Goal: Transaction & Acquisition: Purchase product/service

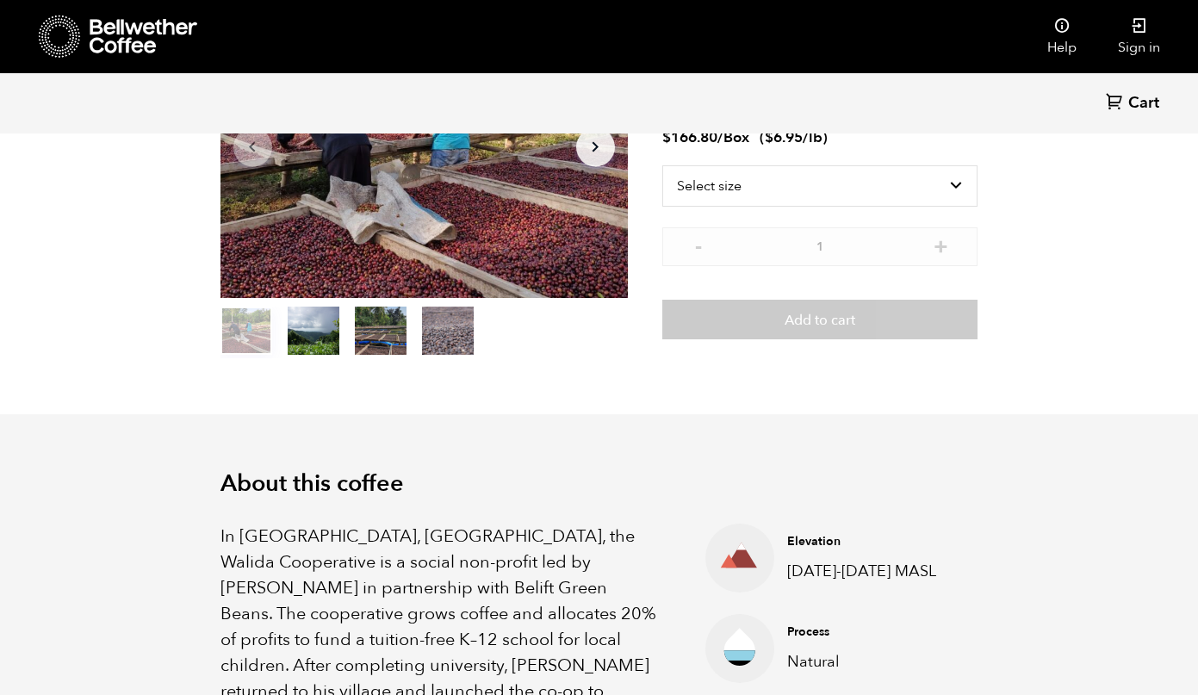
scroll to position [189, 0]
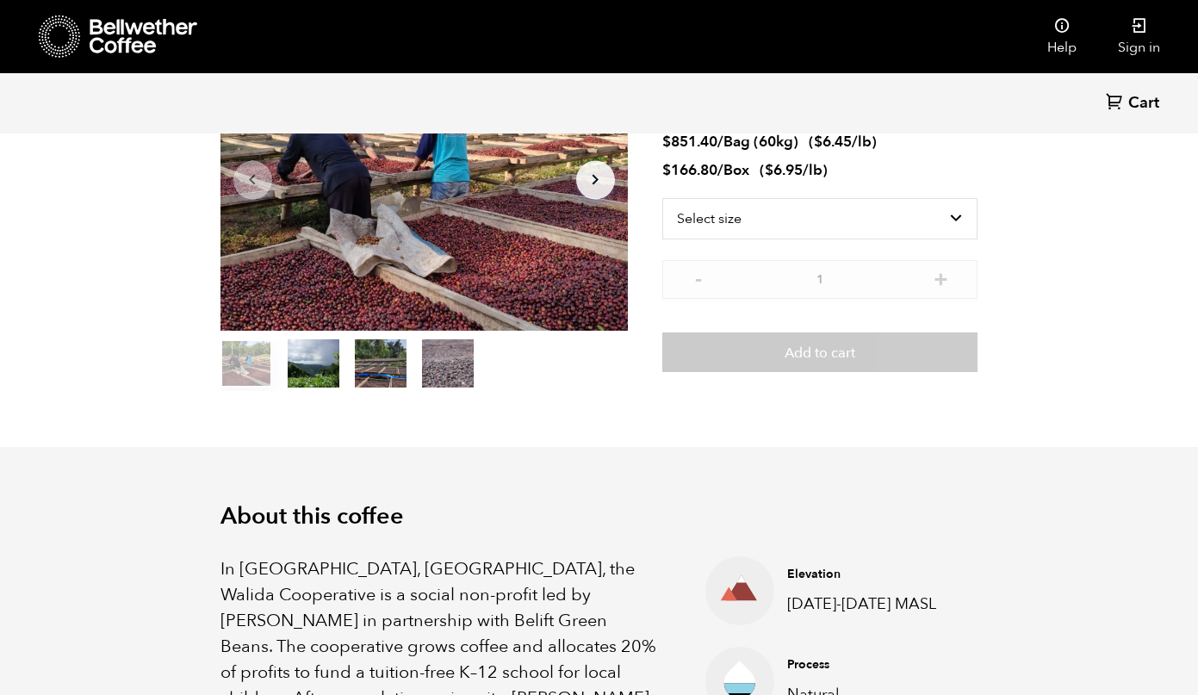
click at [399, 359] on button "item 2" at bounding box center [381, 367] width 52 height 48
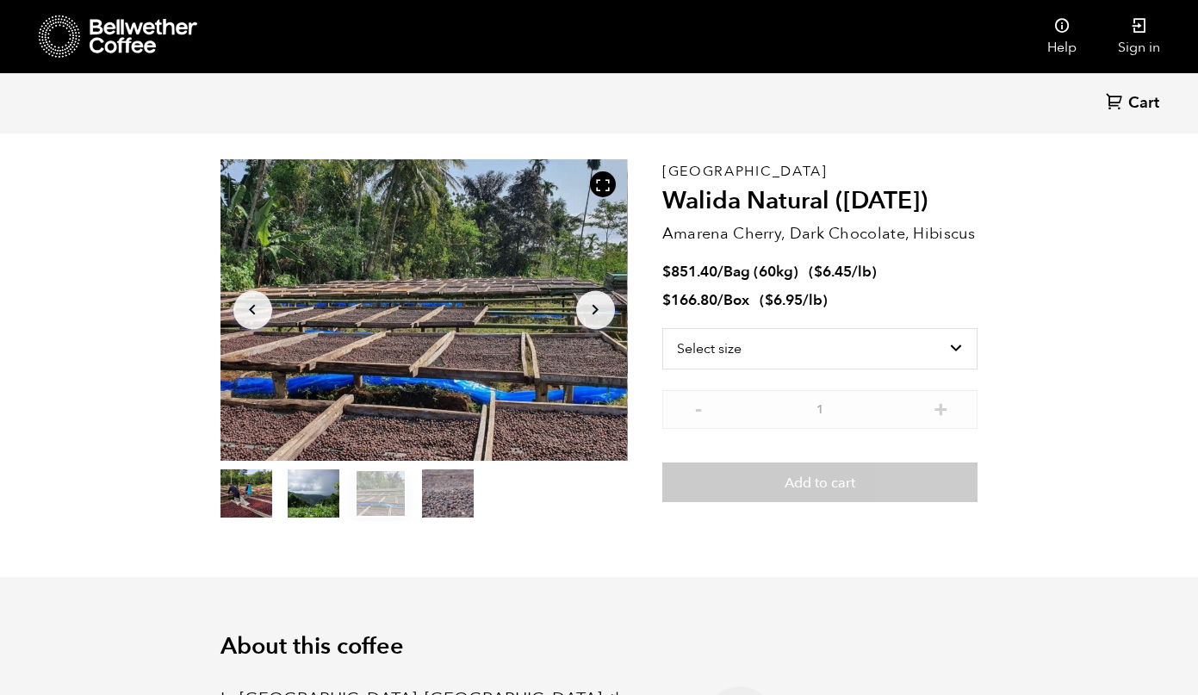
scroll to position [34, 0]
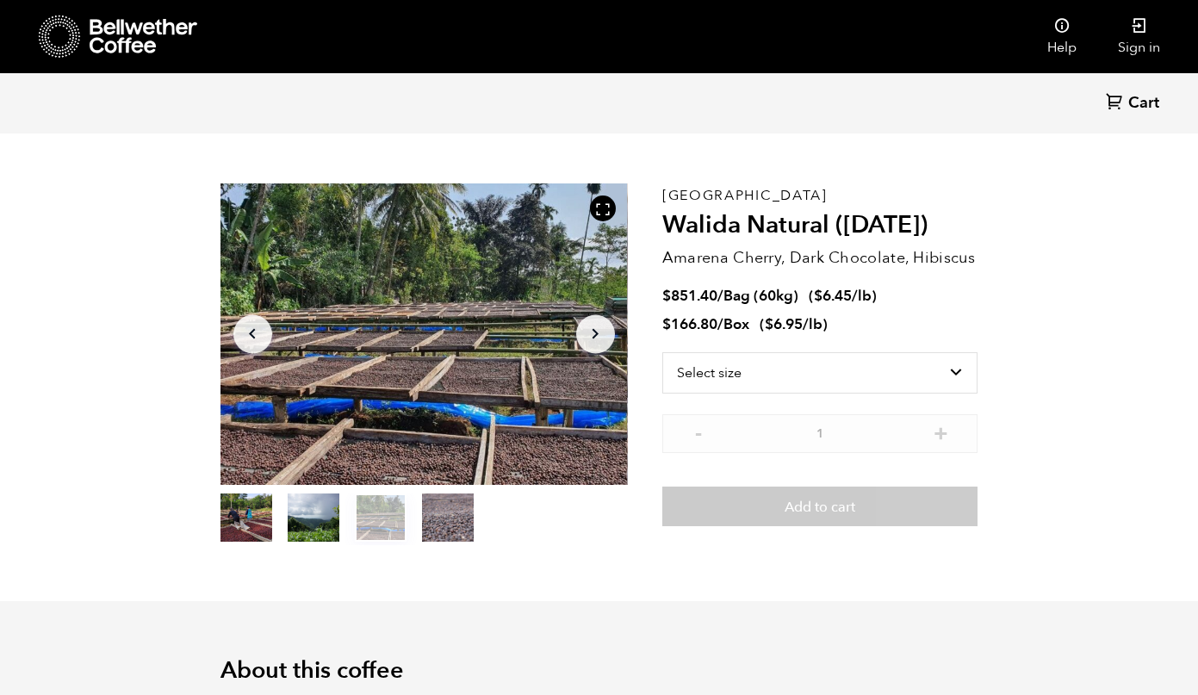
click at [317, 519] on button "item 1" at bounding box center [314, 521] width 52 height 48
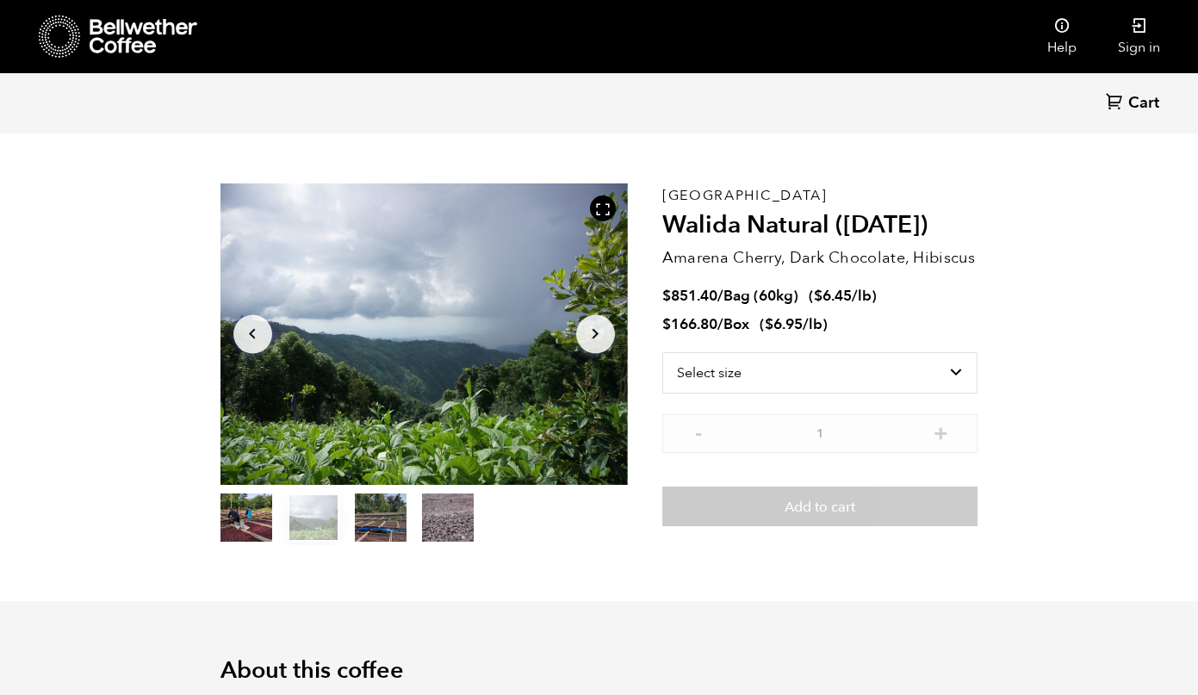
click at [266, 513] on button "item 0" at bounding box center [246, 521] width 52 height 48
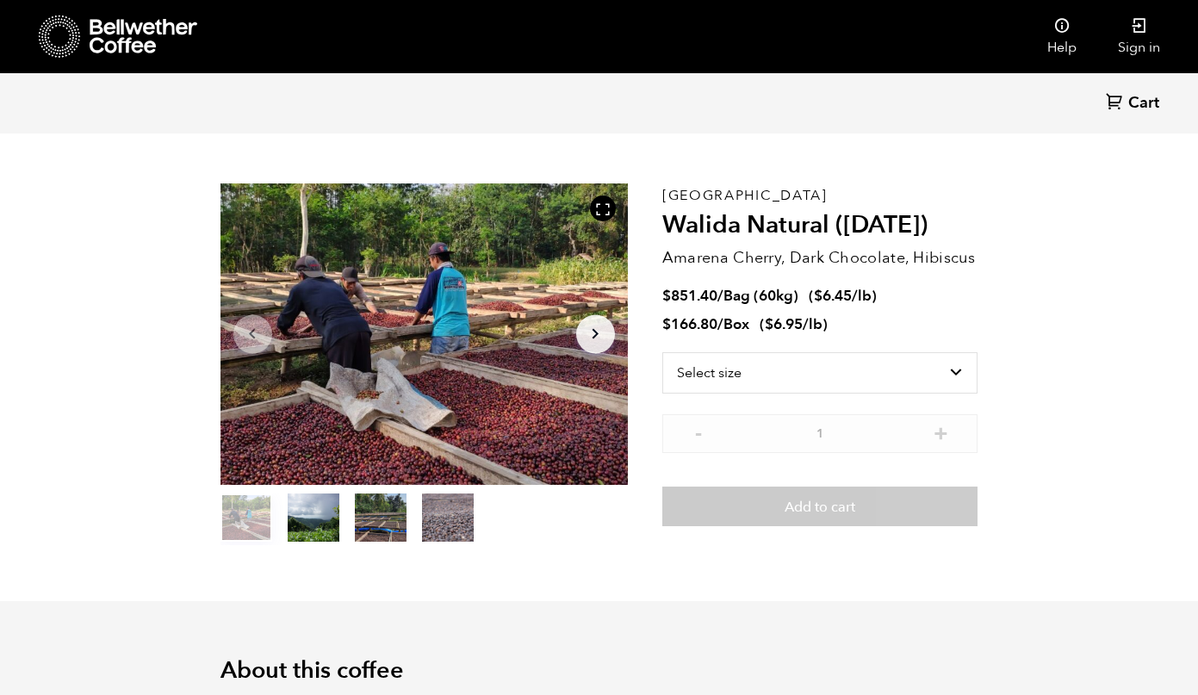
click at [461, 517] on button "item 3" at bounding box center [448, 521] width 52 height 48
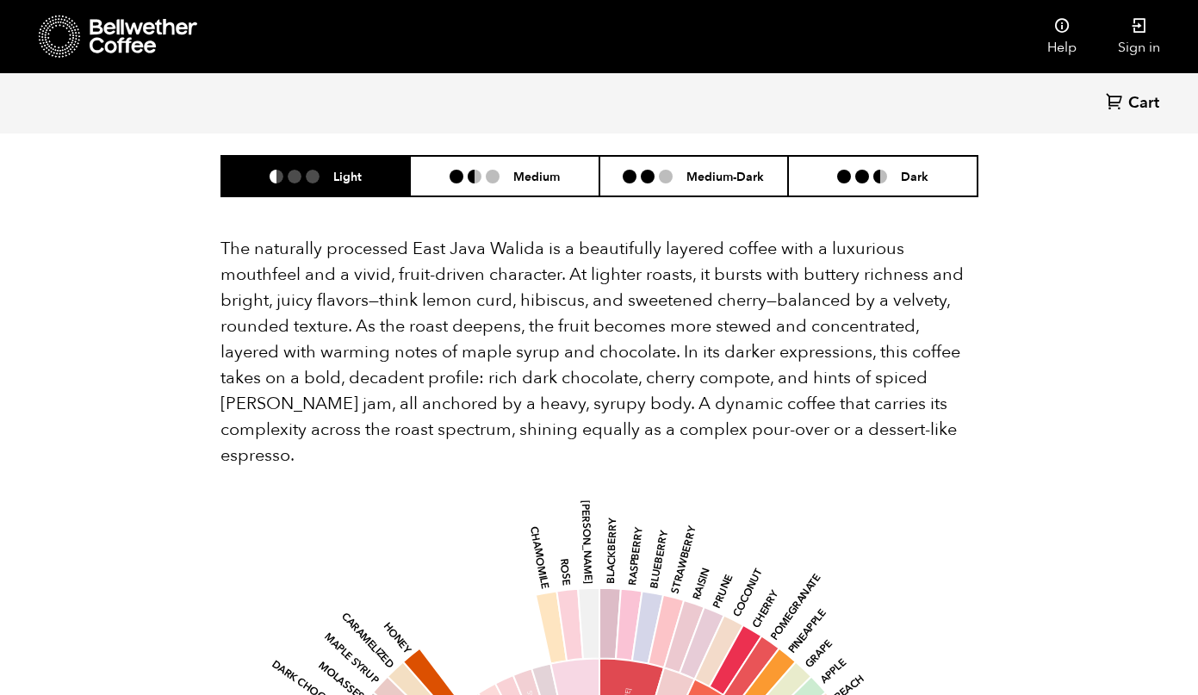
scroll to position [1128, 0]
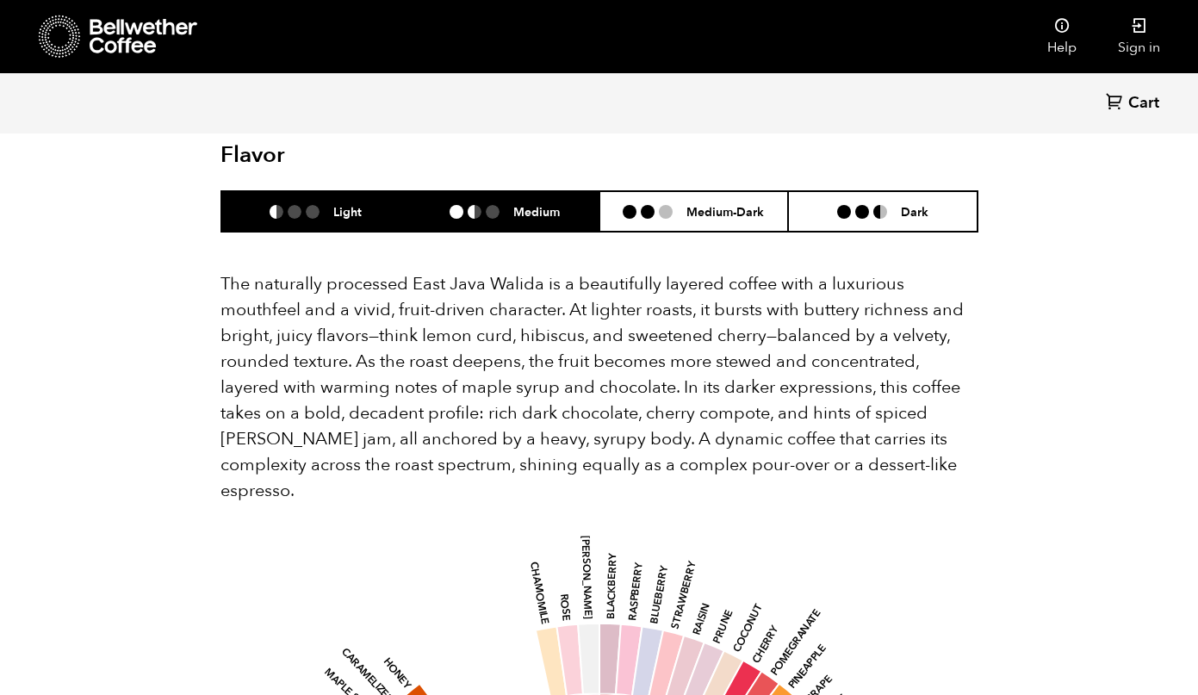
click at [523, 197] on li "Medium" at bounding box center [504, 211] width 189 height 40
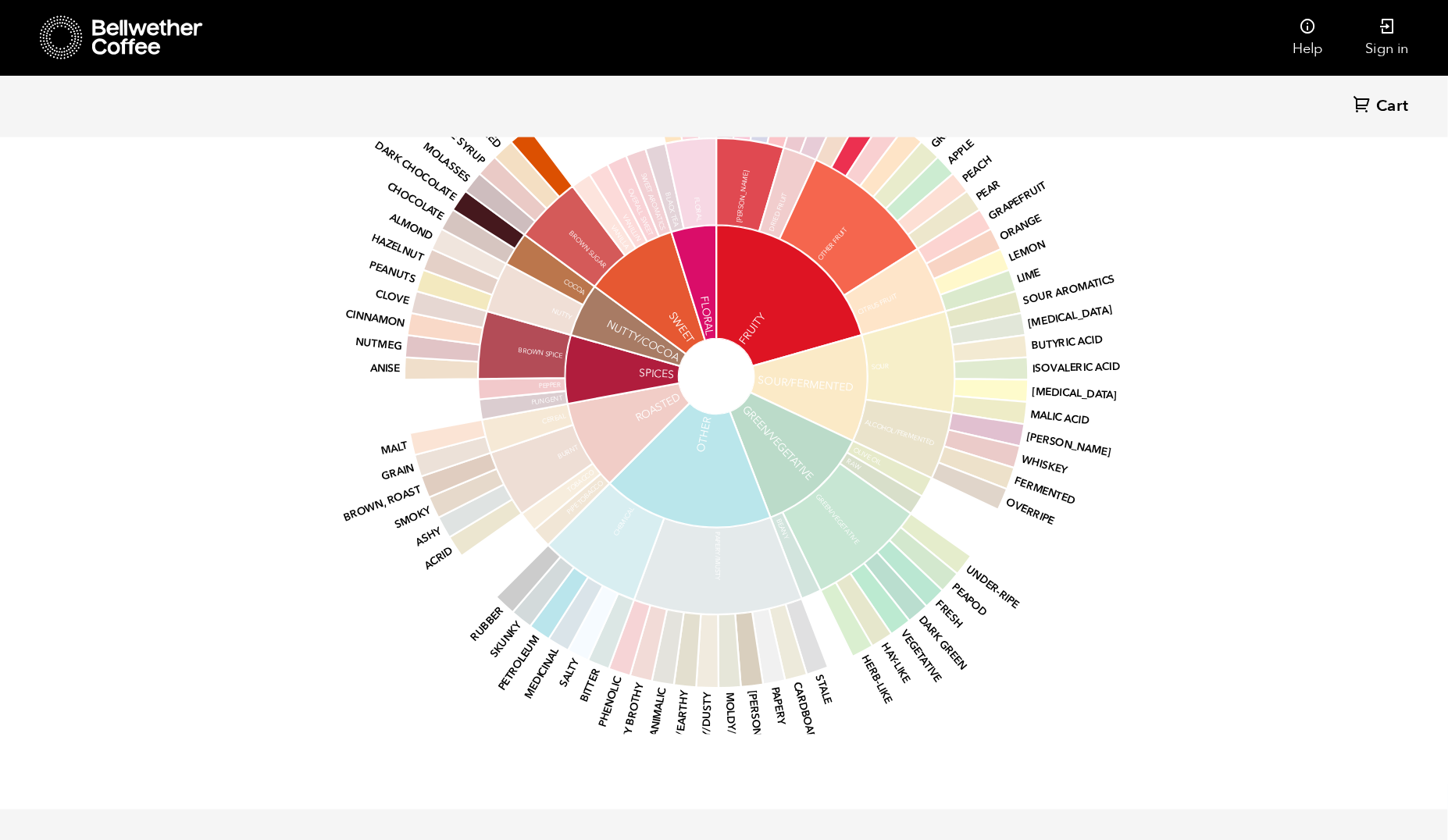
scroll to position [0, 0]
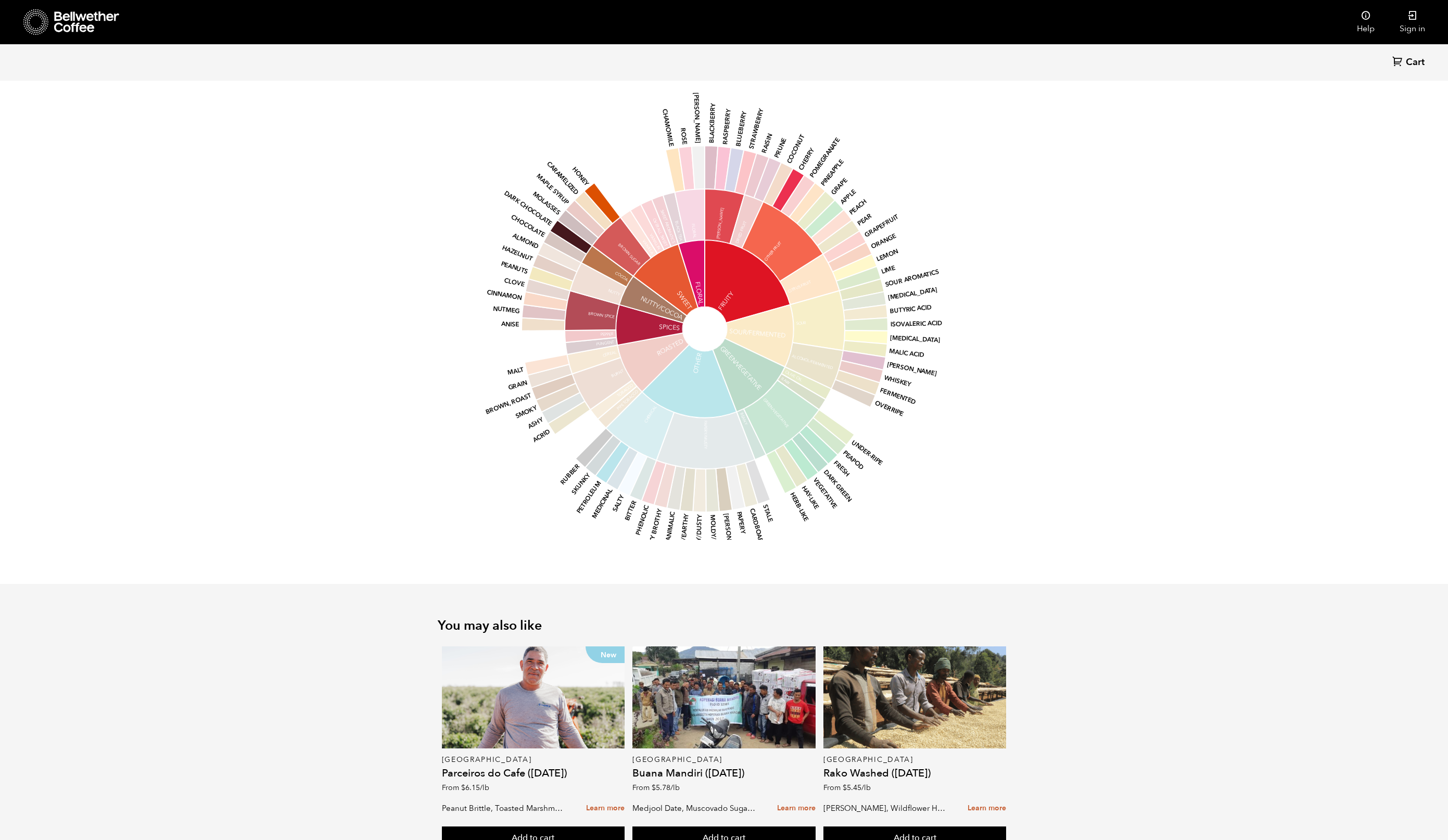
drag, startPoint x: 652, startPoint y: 291, endPoint x: 453, endPoint y: 292, distance: 199.0
click at [453, 292] on section "Flavor Light Medium Medium-Dark Dark The naturally processed East Java Walida i…" at bounding box center [724, 219] width 625 height 728
copy p "The naturally processed [GEOGRAPHIC_DATA] Walida"
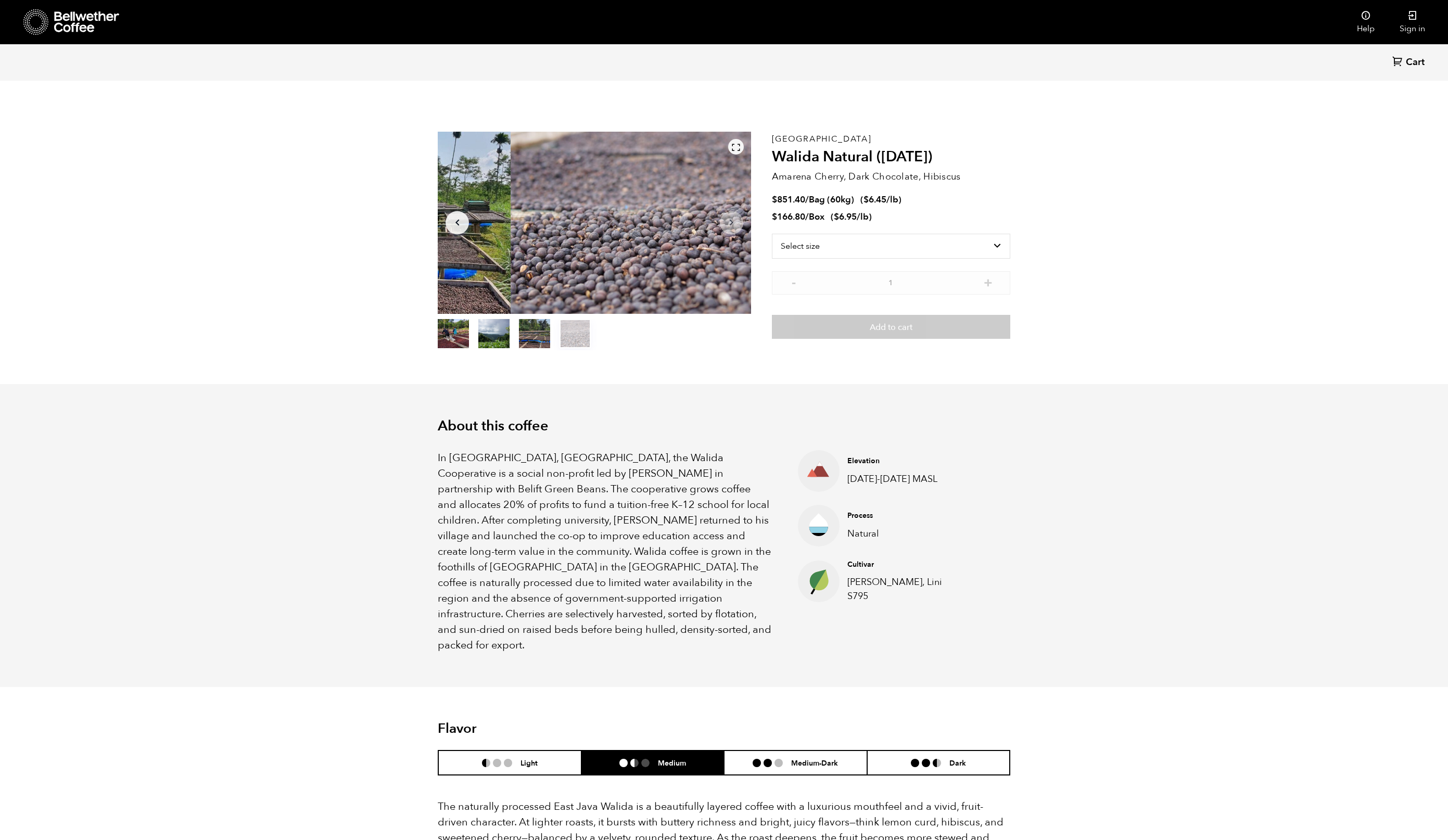
click at [724, 155] on div at bounding box center [736, 147] width 16 height 16
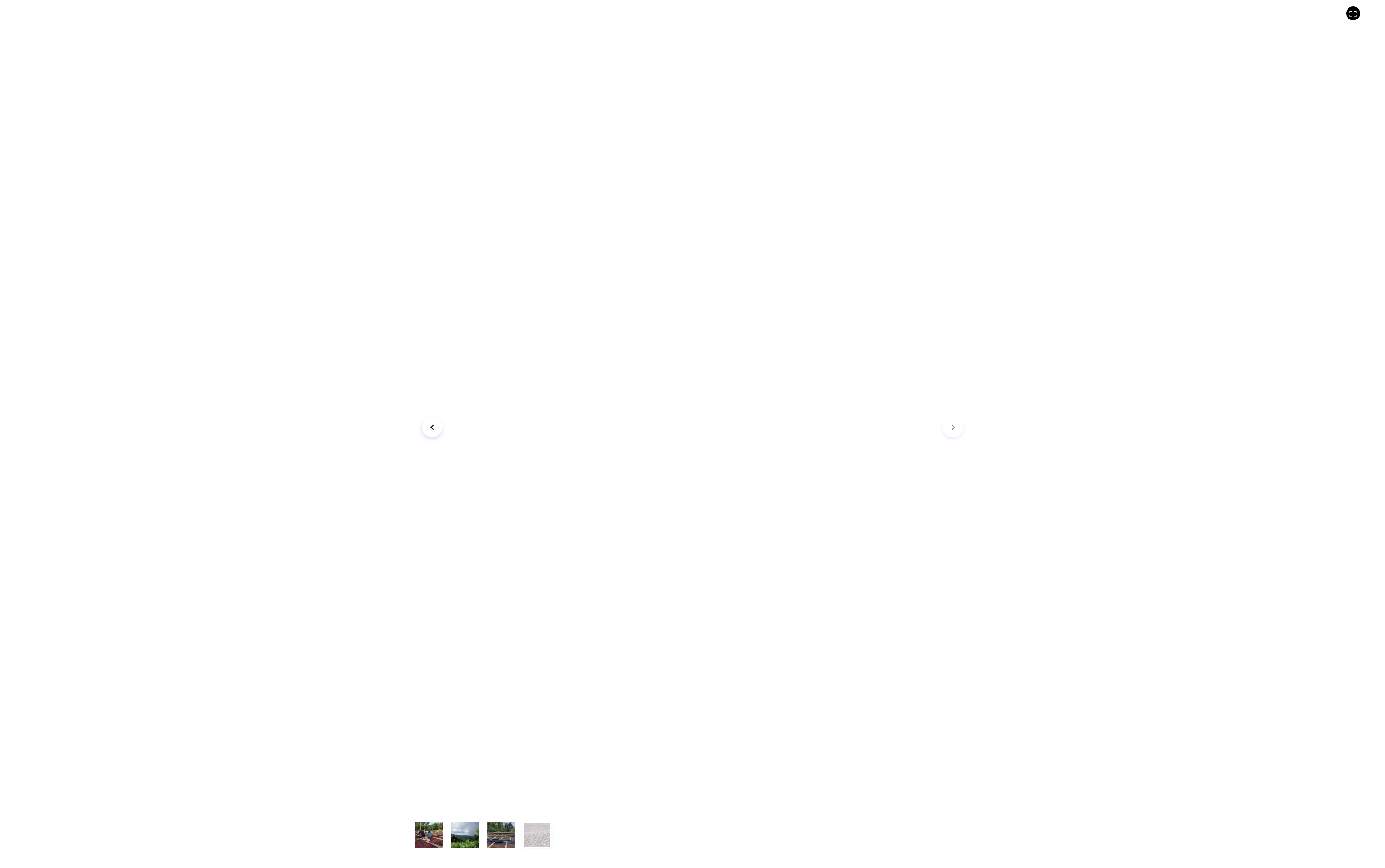
click at [415, 373] on button "item 0" at bounding box center [429, 837] width 28 height 26
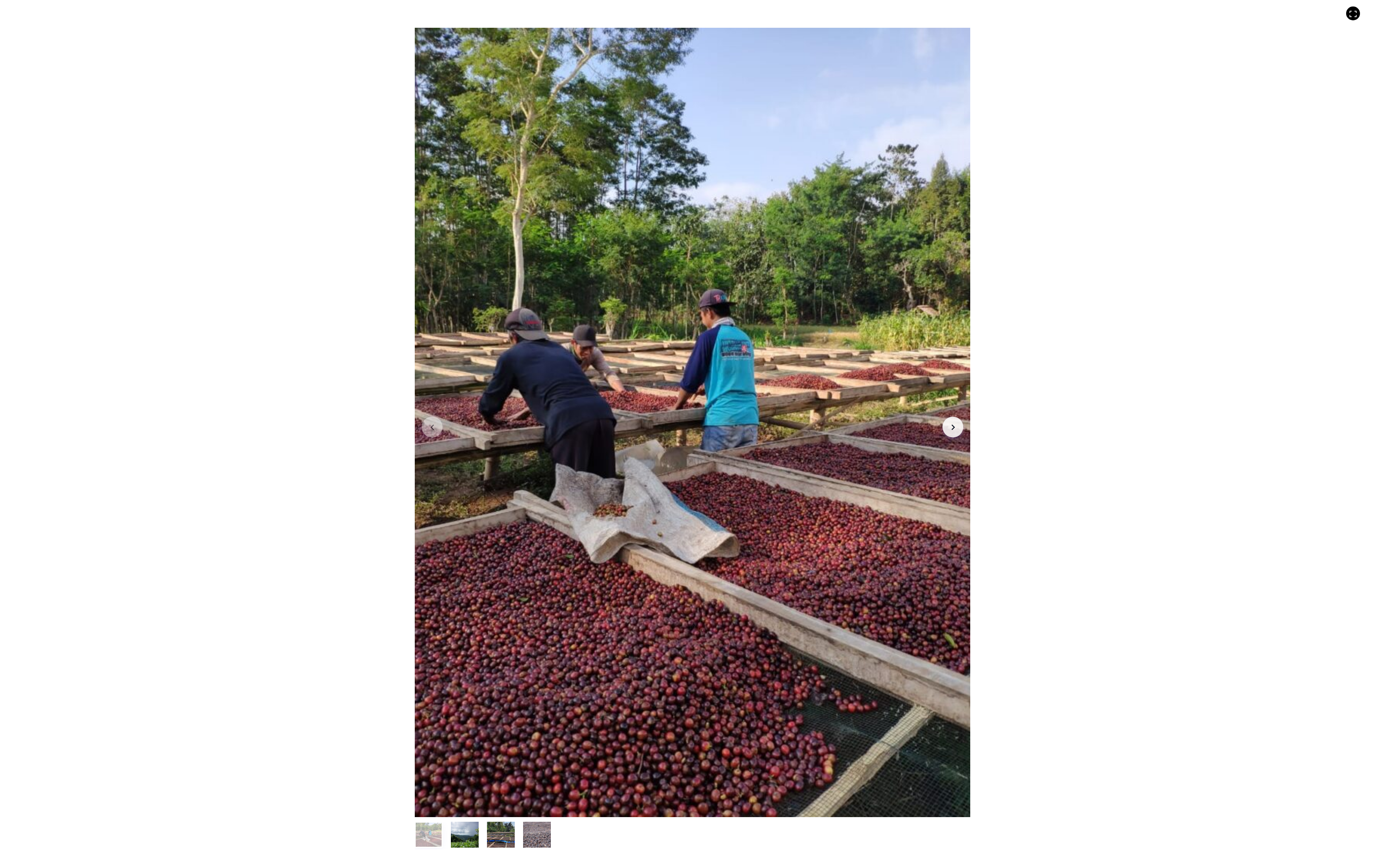
click at [415, 231] on div at bounding box center [692, 422] width 555 height 790
click at [89, 325] on div "Item 1 of 4 Arrow Left Arrow Right item 0 item 1 item 2 item 3 Item 1 of 4" at bounding box center [692, 434] width 1385 height 868
